Goal: Information Seeking & Learning: Learn about a topic

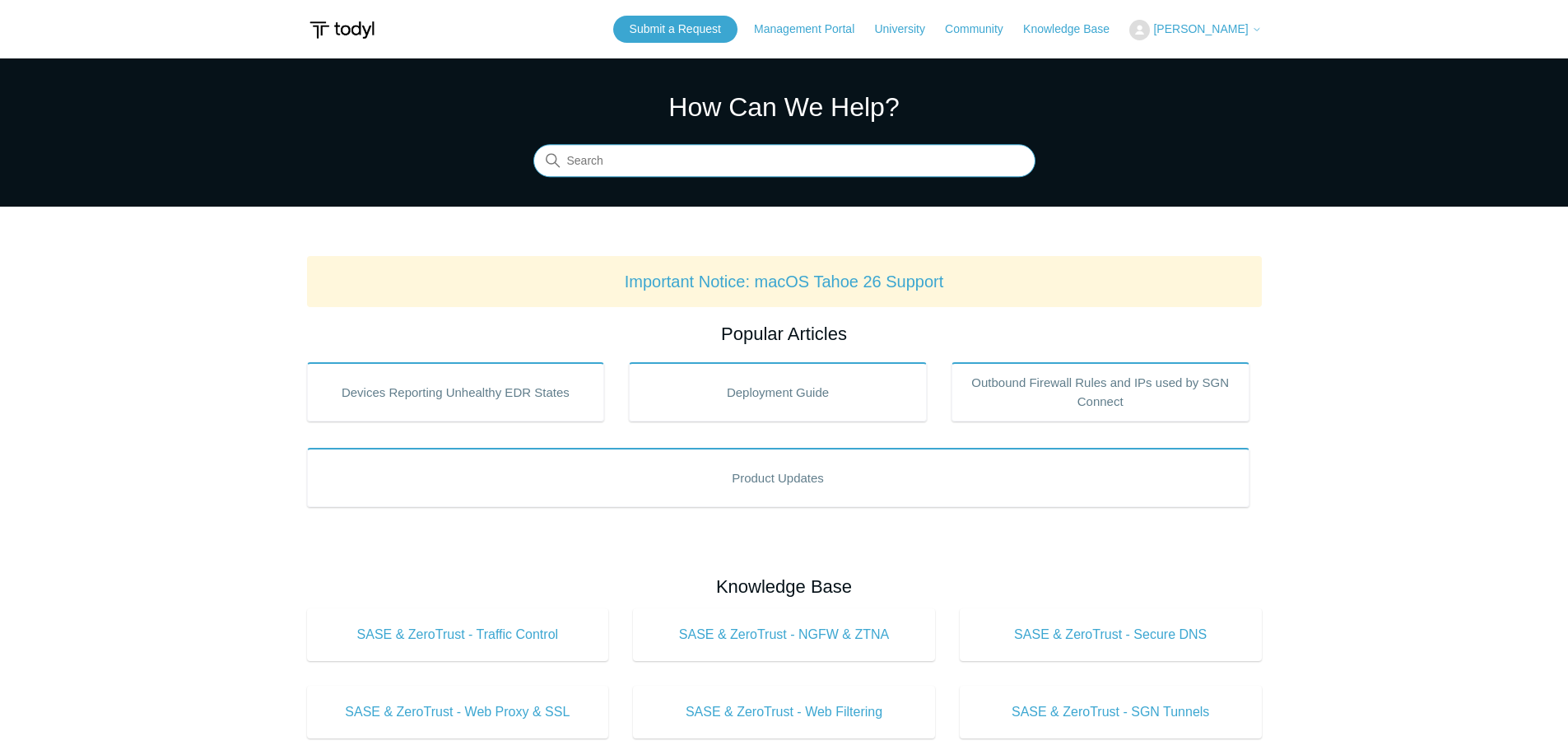
click at [760, 165] on input "Search" at bounding box center [784, 161] width 502 height 33
type input "mfa"
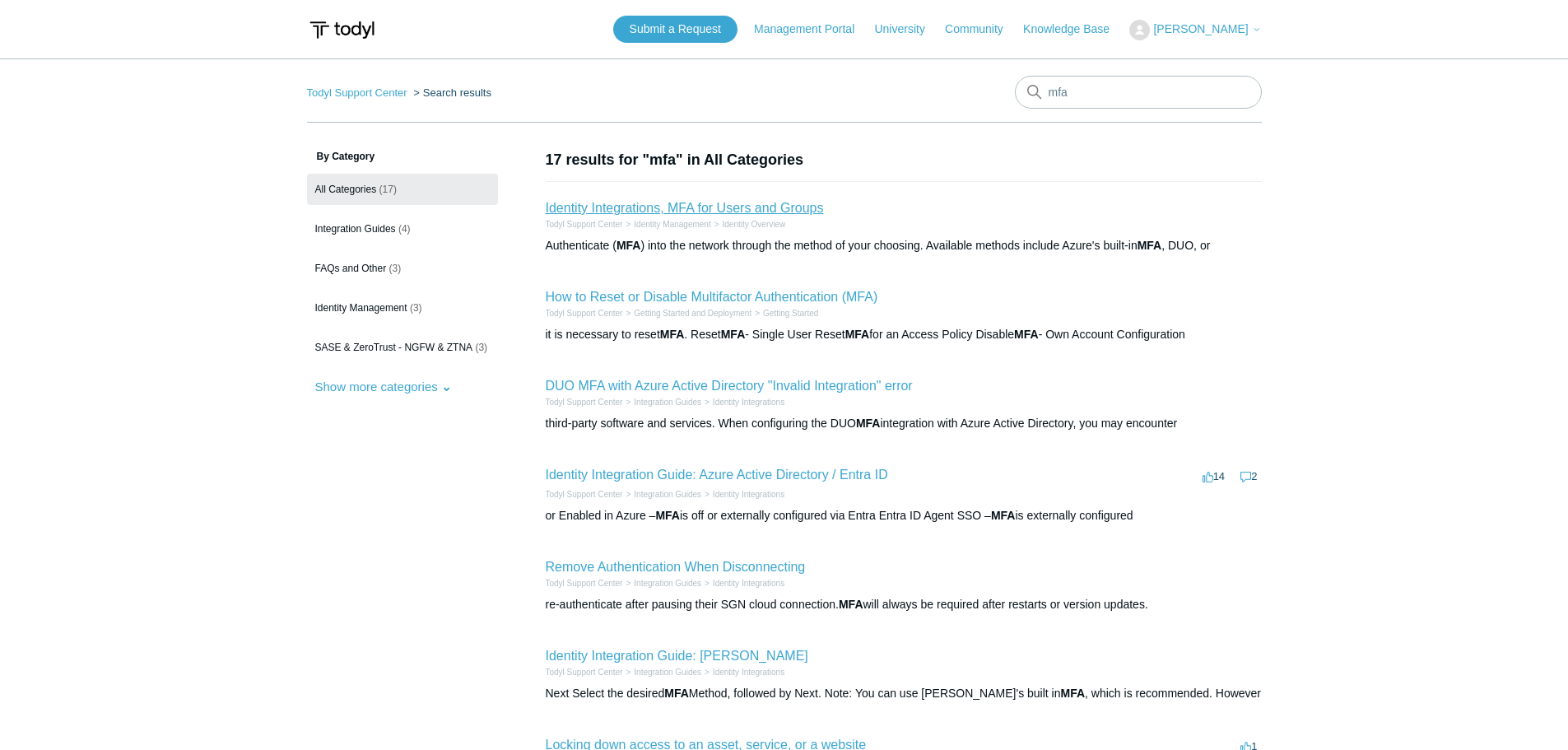
click at [784, 209] on link "Identity Integrations, MFA for Users and Groups" at bounding box center [684, 208] width 278 height 14
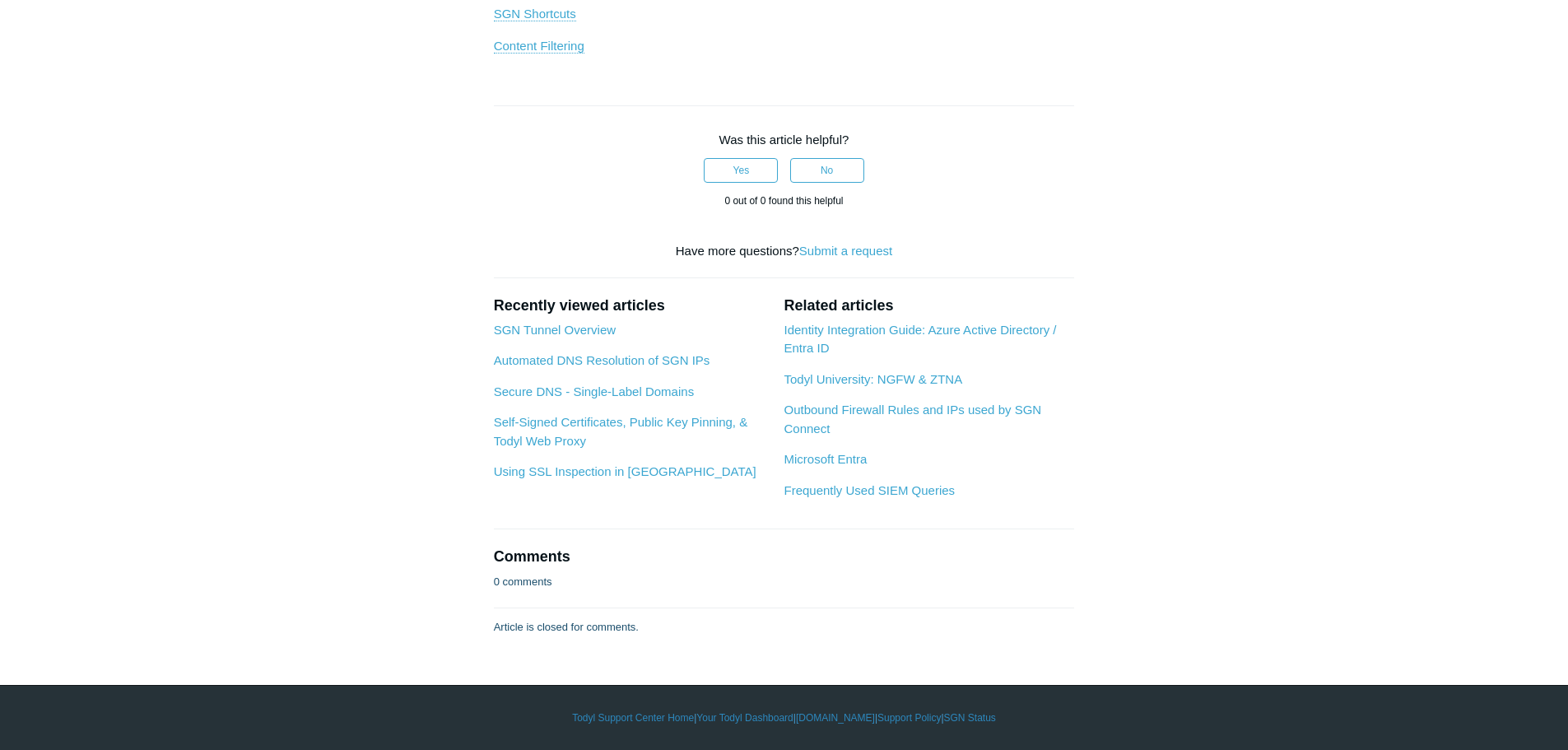
scroll to position [1729, 0]
